Goal: Transaction & Acquisition: Purchase product/service

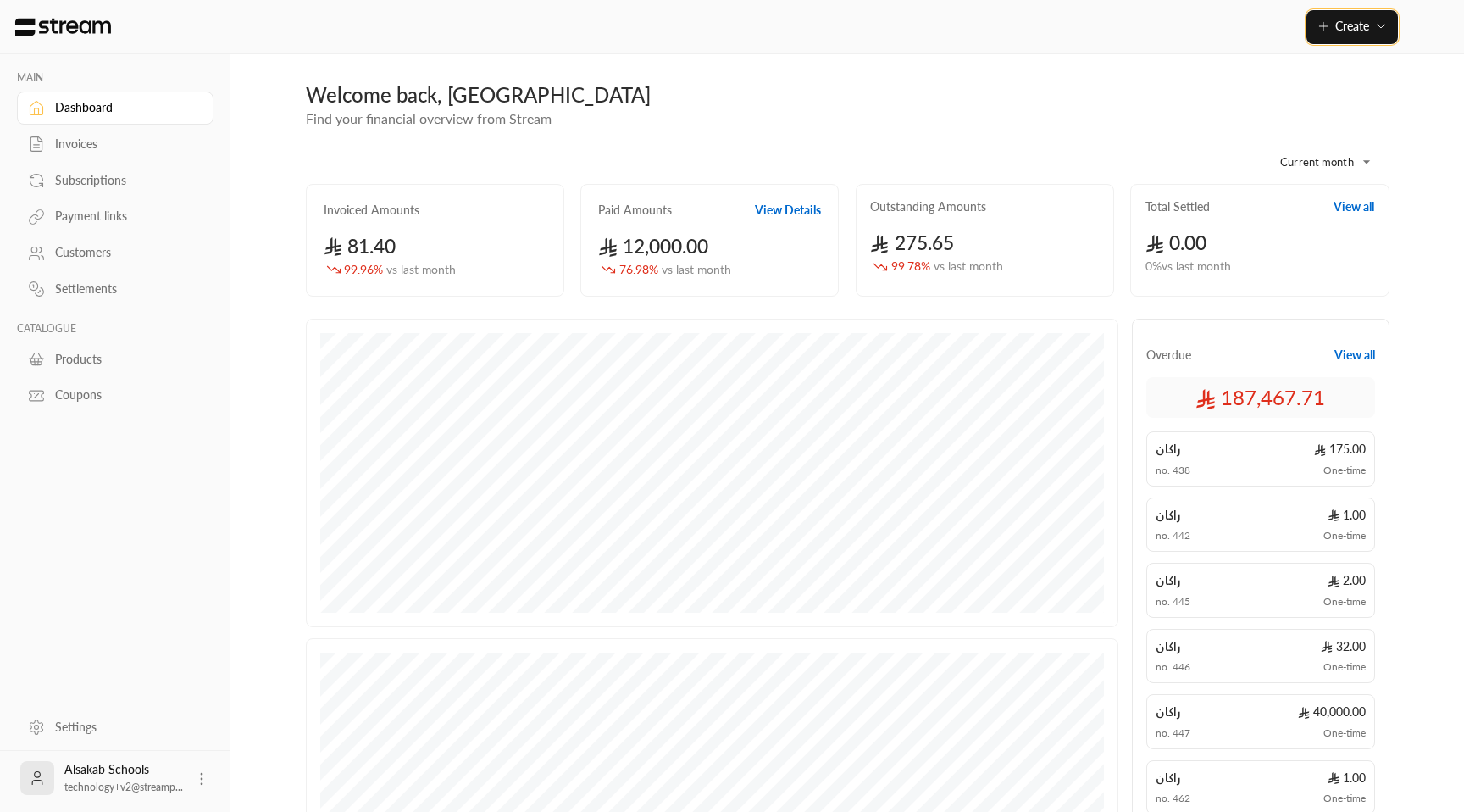
click at [1369, 26] on span "Create" at bounding box center [1351, 25] width 71 height 15
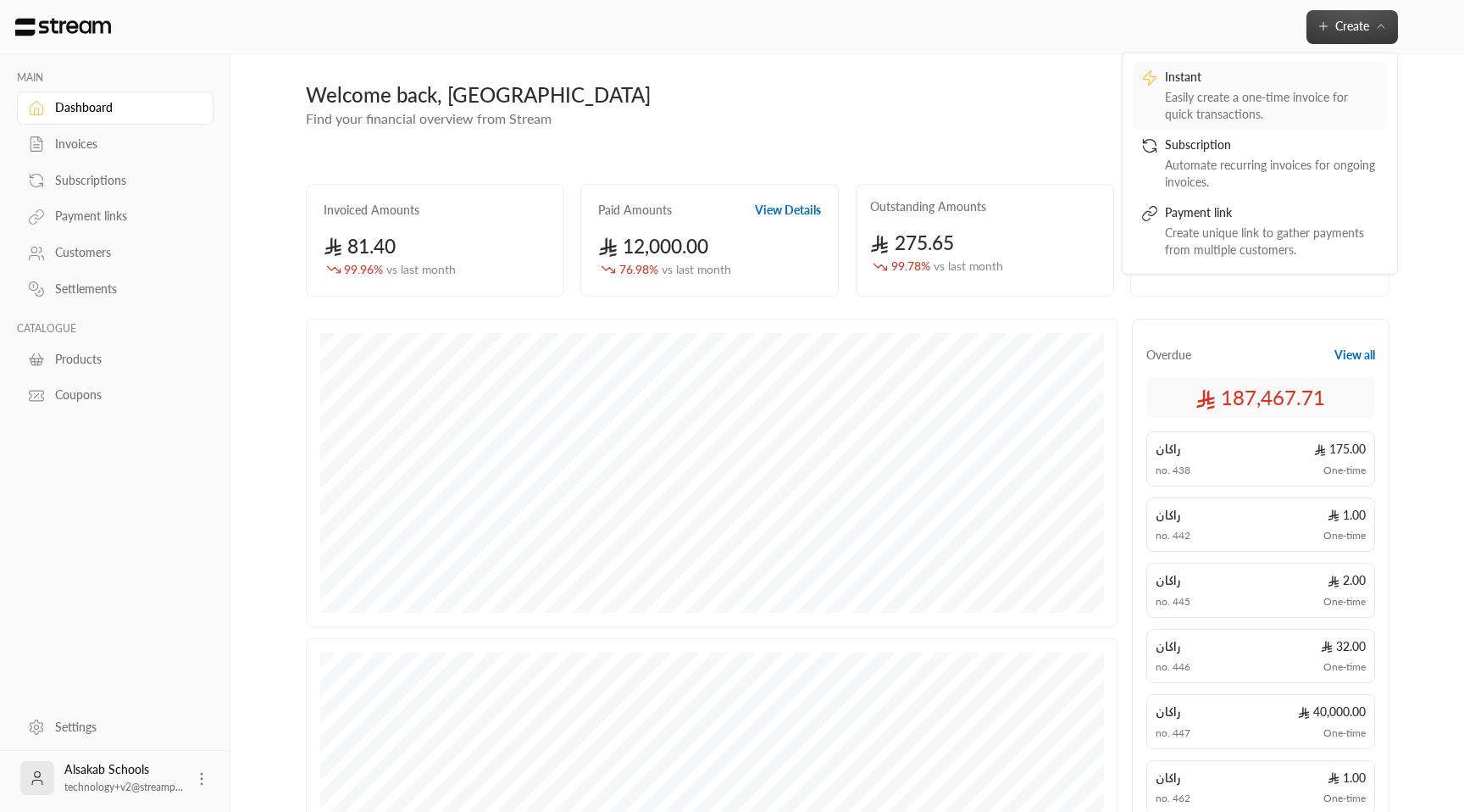
click at [1270, 70] on div "Instant" at bounding box center [1272, 79] width 214 height 20
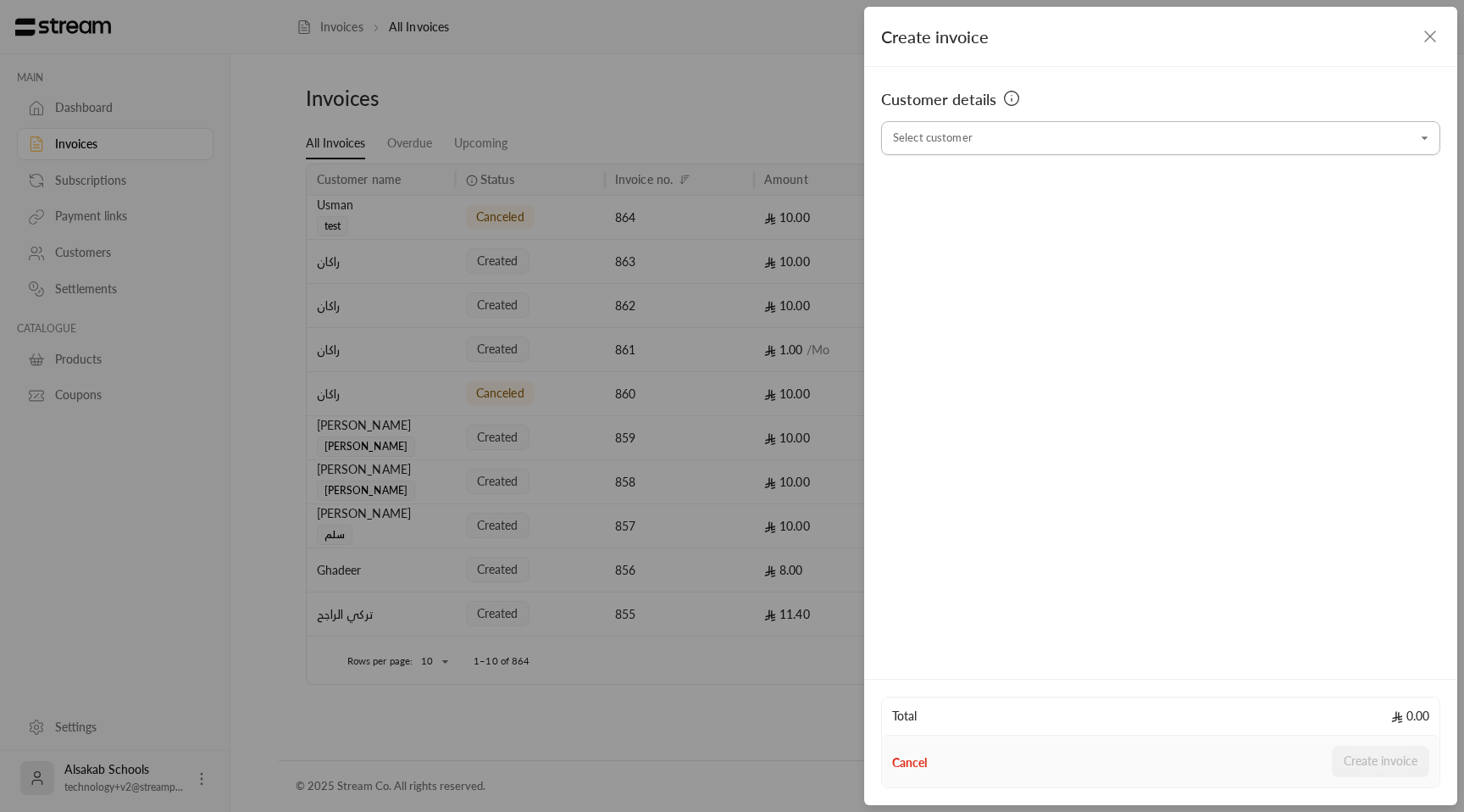
click at [1004, 137] on input "Select customer" at bounding box center [1161, 138] width 560 height 30
click at [1024, 225] on span "+966505562859" at bounding box center [1047, 228] width 117 height 14
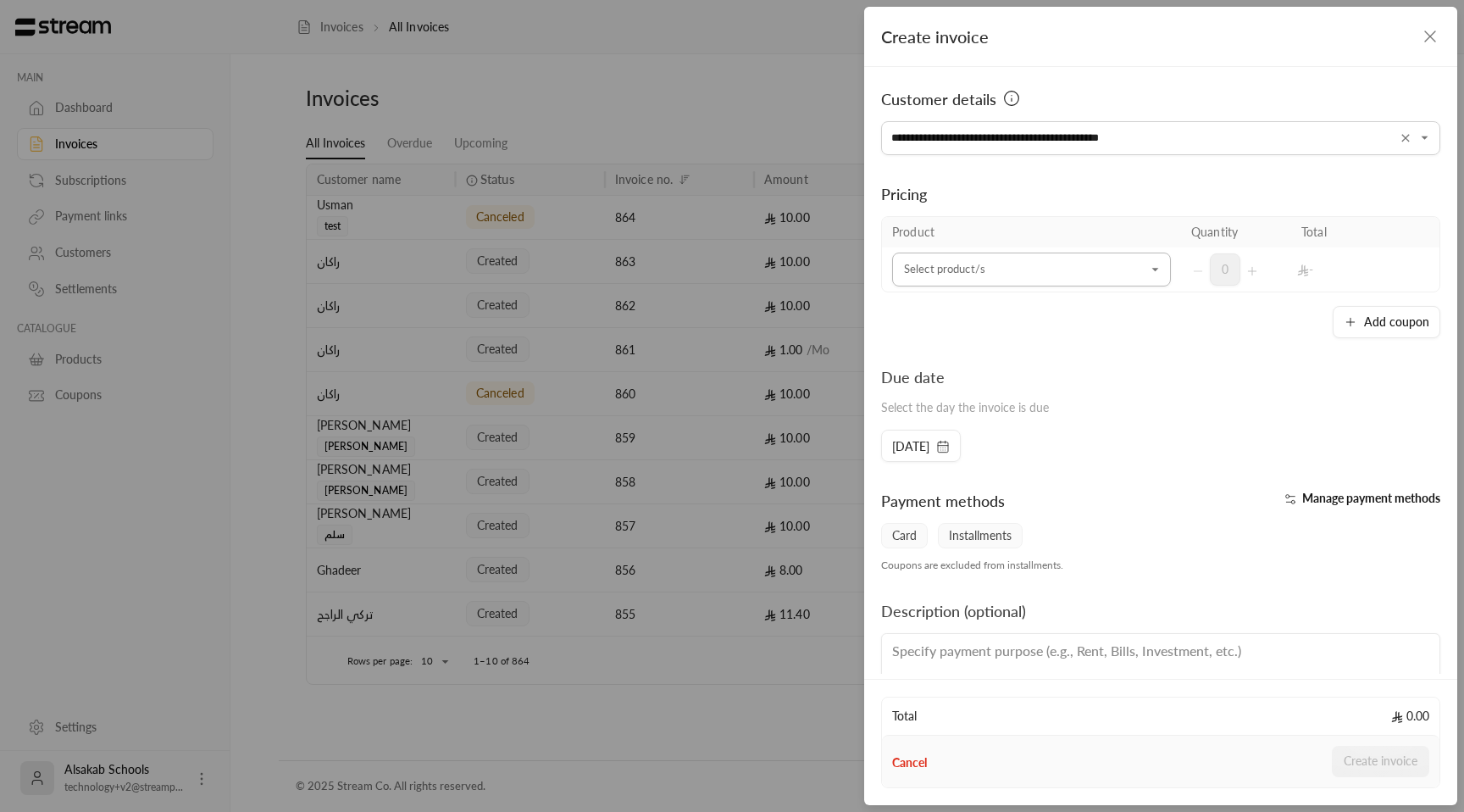
type input "**********"
click at [988, 255] on input "Select customer" at bounding box center [1031, 270] width 279 height 30
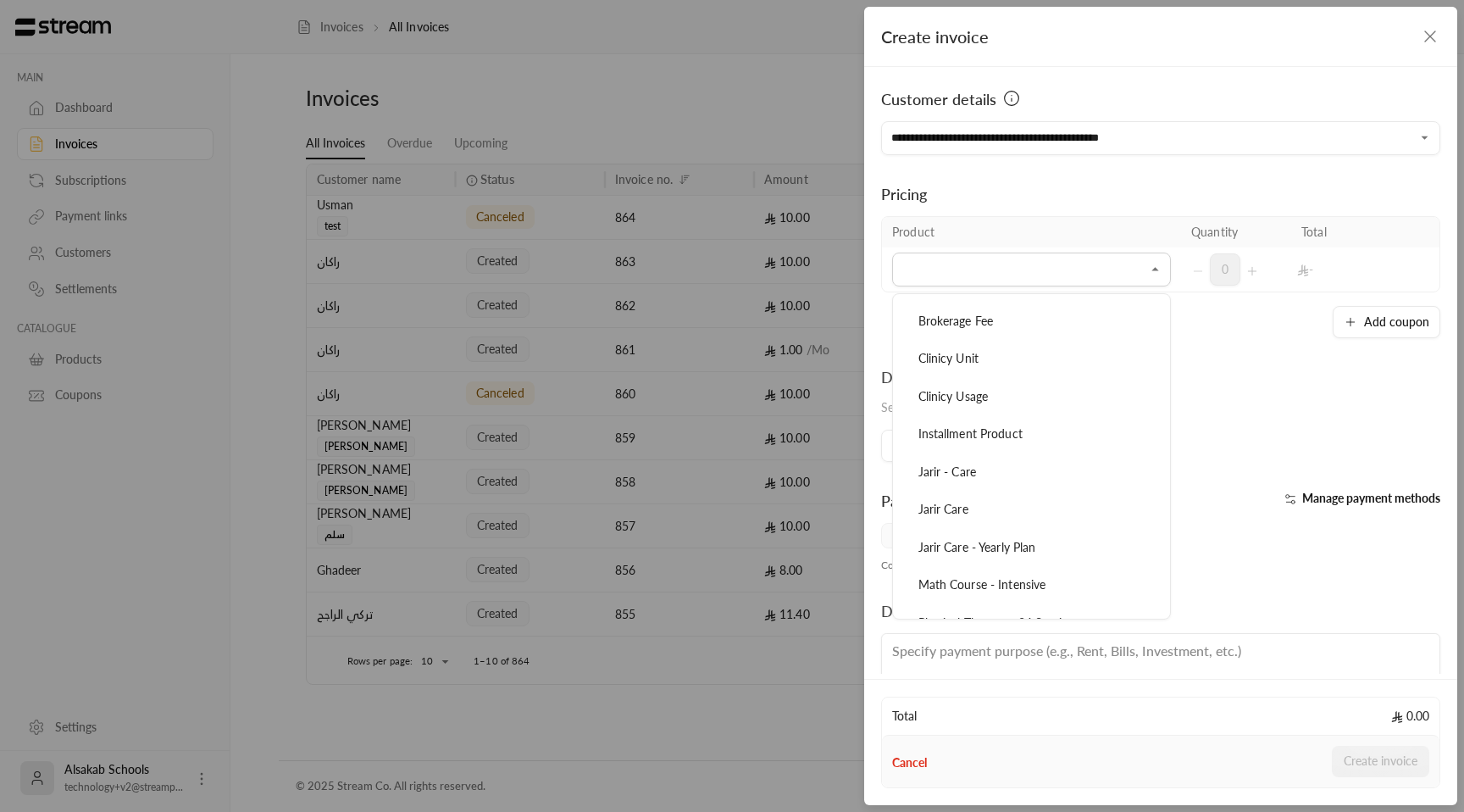
scroll to position [363, 0]
type input "*"
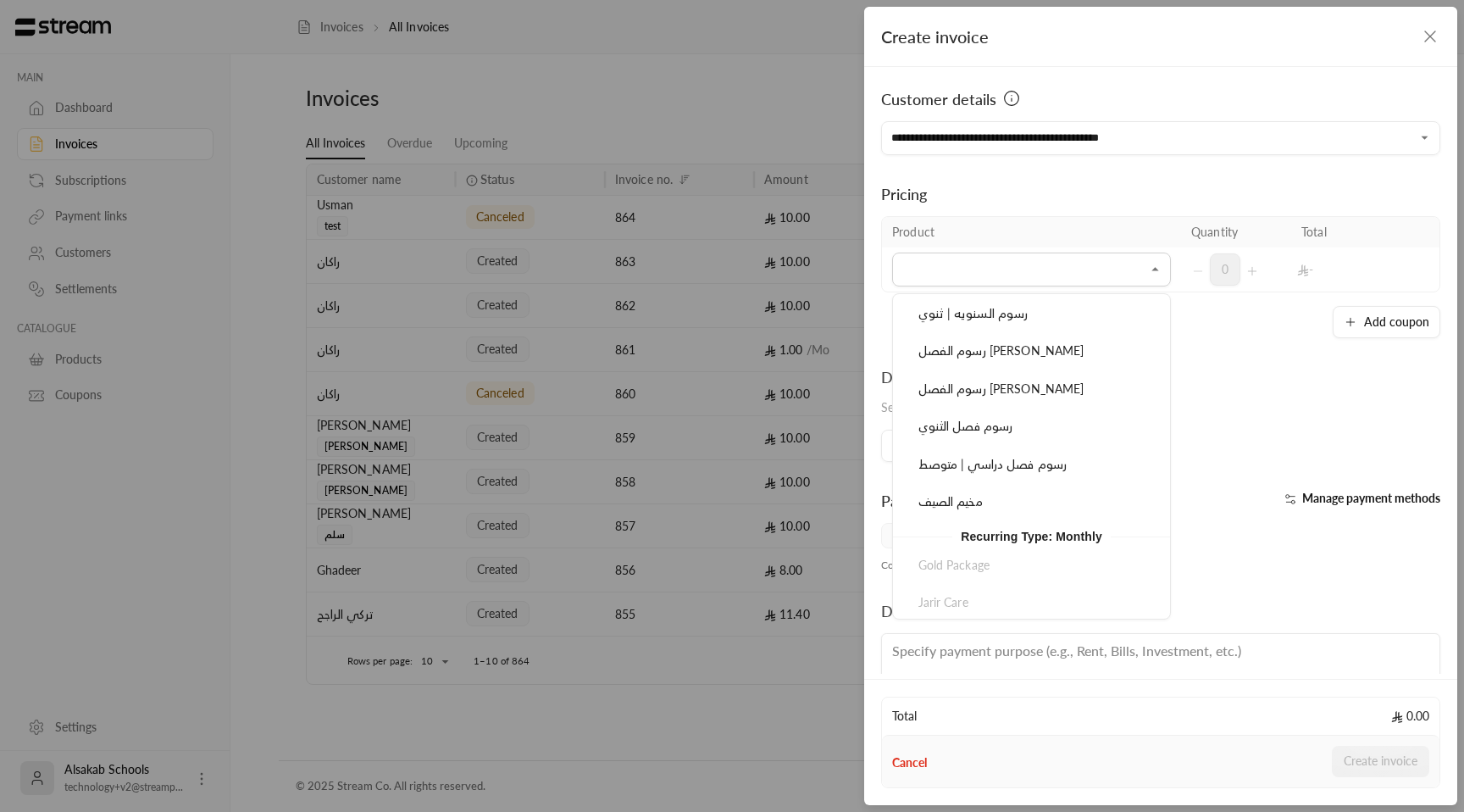
scroll to position [865, 0]
click at [958, 507] on span "مخيم الصيف" at bounding box center [950, 499] width 64 height 15
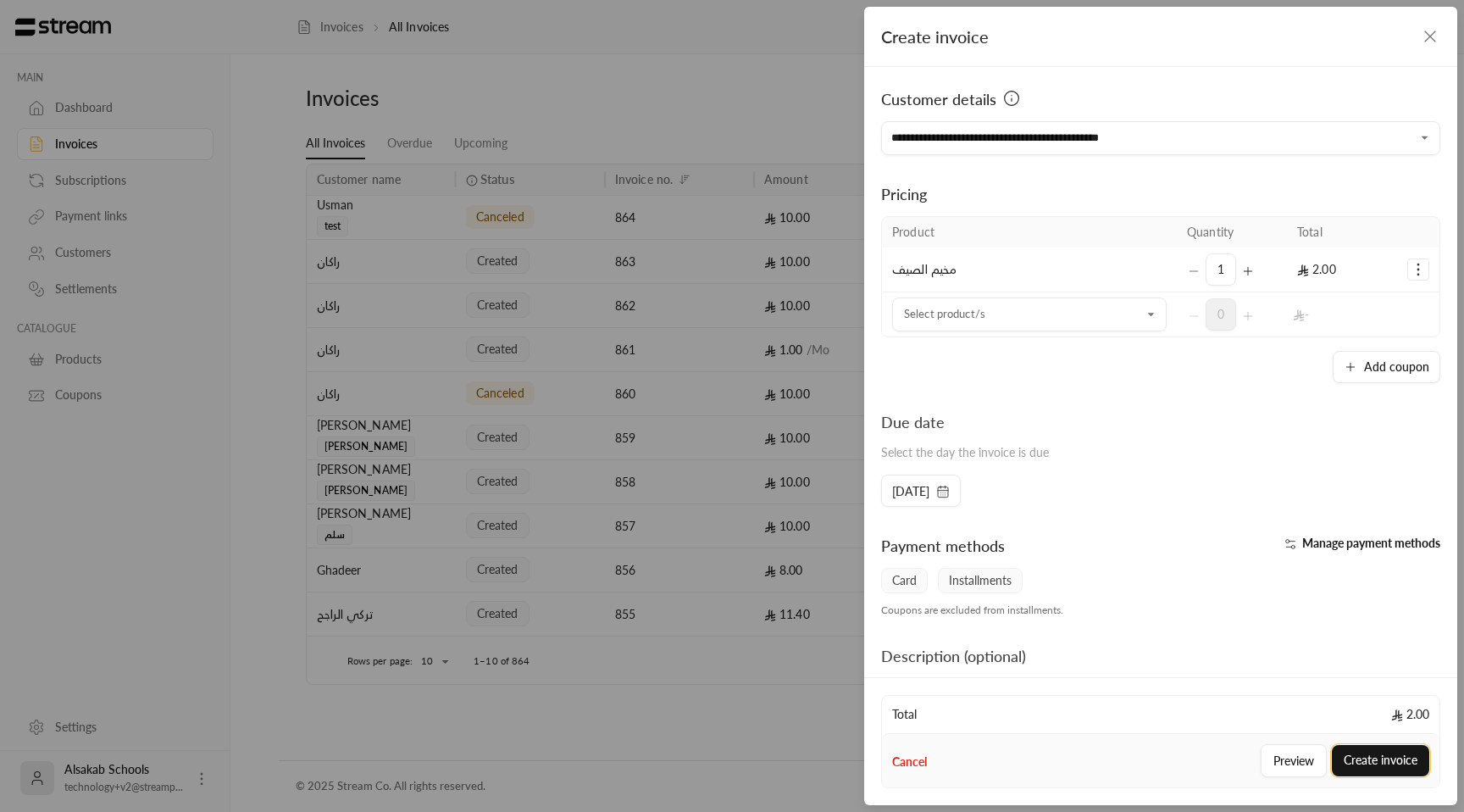
click at [1393, 759] on button "Create invoice" at bounding box center [1380, 761] width 97 height 31
